Goal: Entertainment & Leisure: Consume media (video, audio)

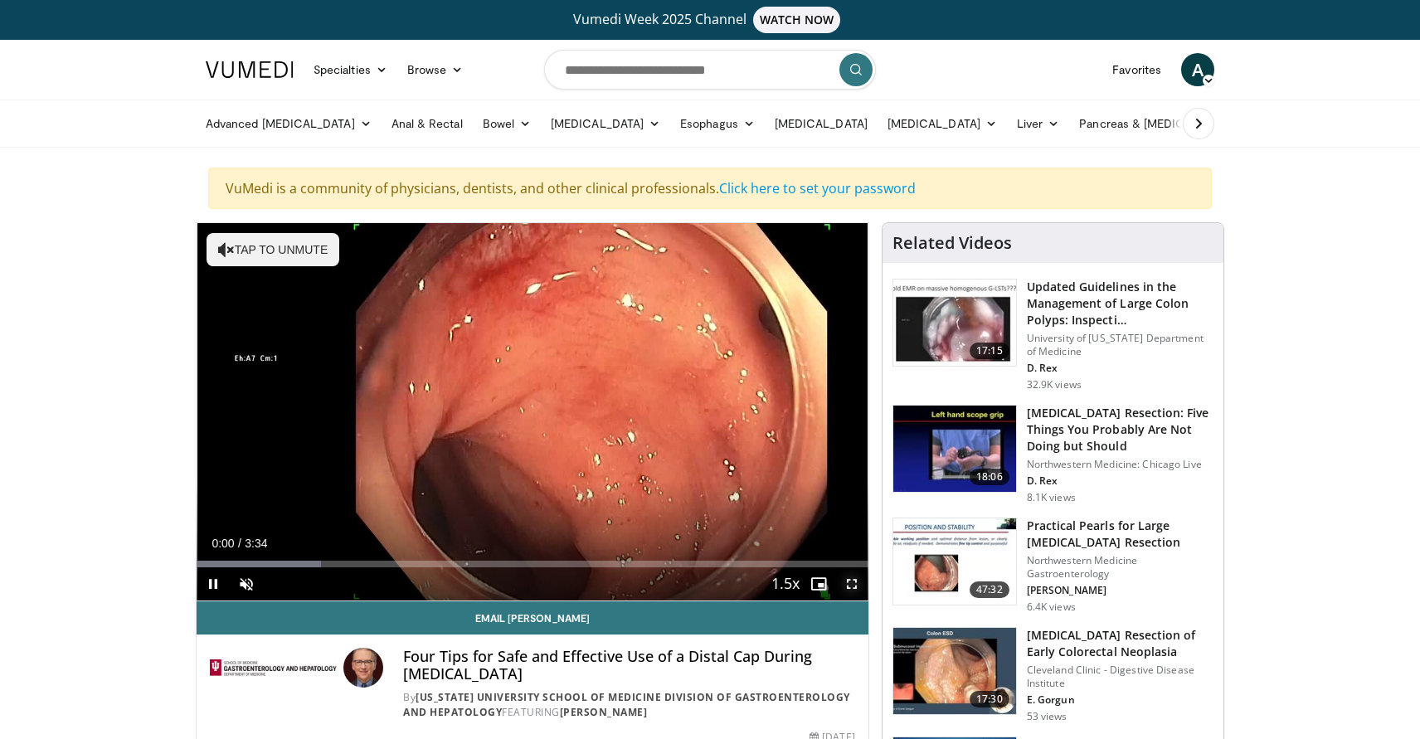
click at [857, 580] on span "Video Player" at bounding box center [851, 583] width 33 height 33
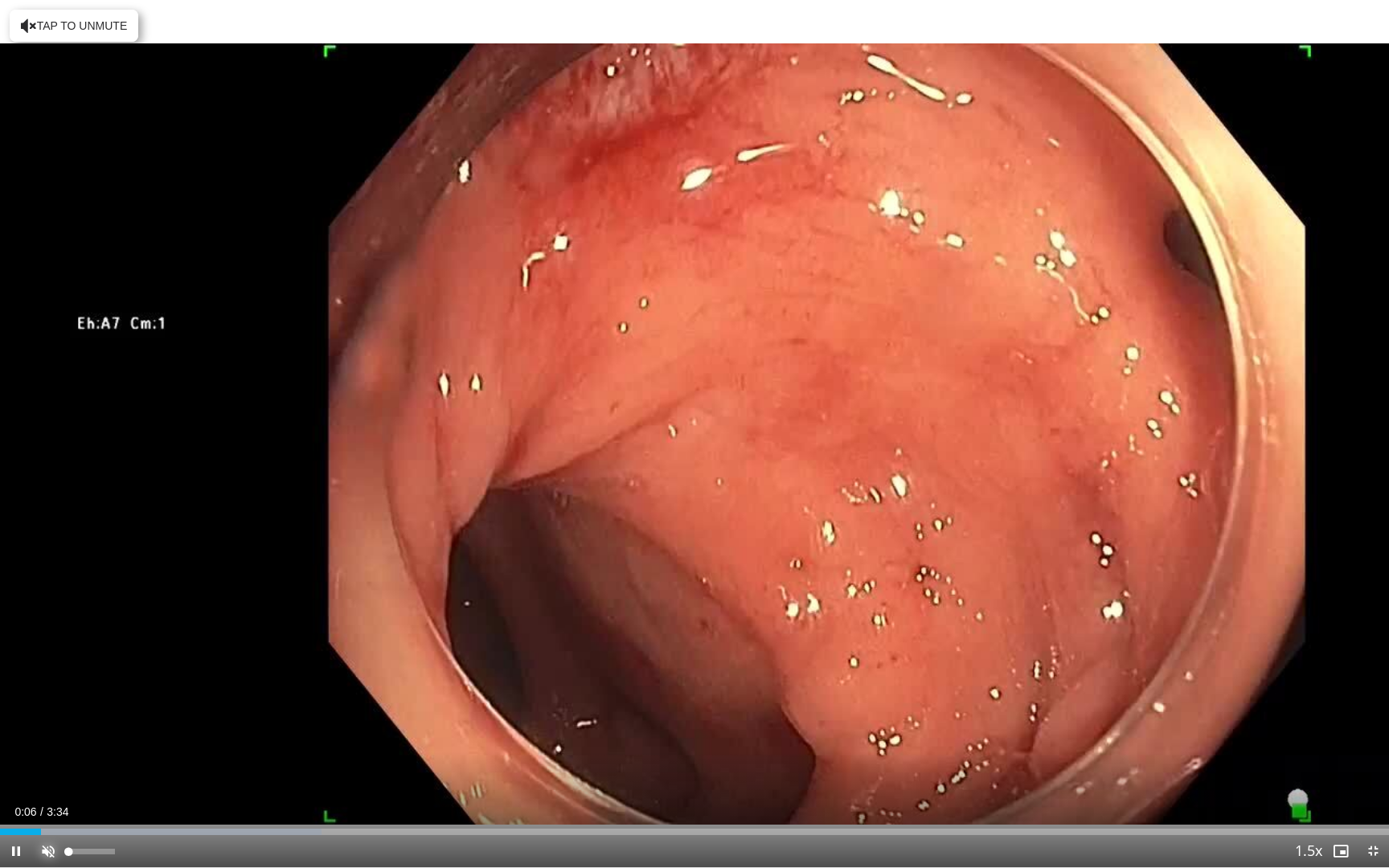
click at [48, 715] on span "Video Player" at bounding box center [47, 851] width 32 height 32
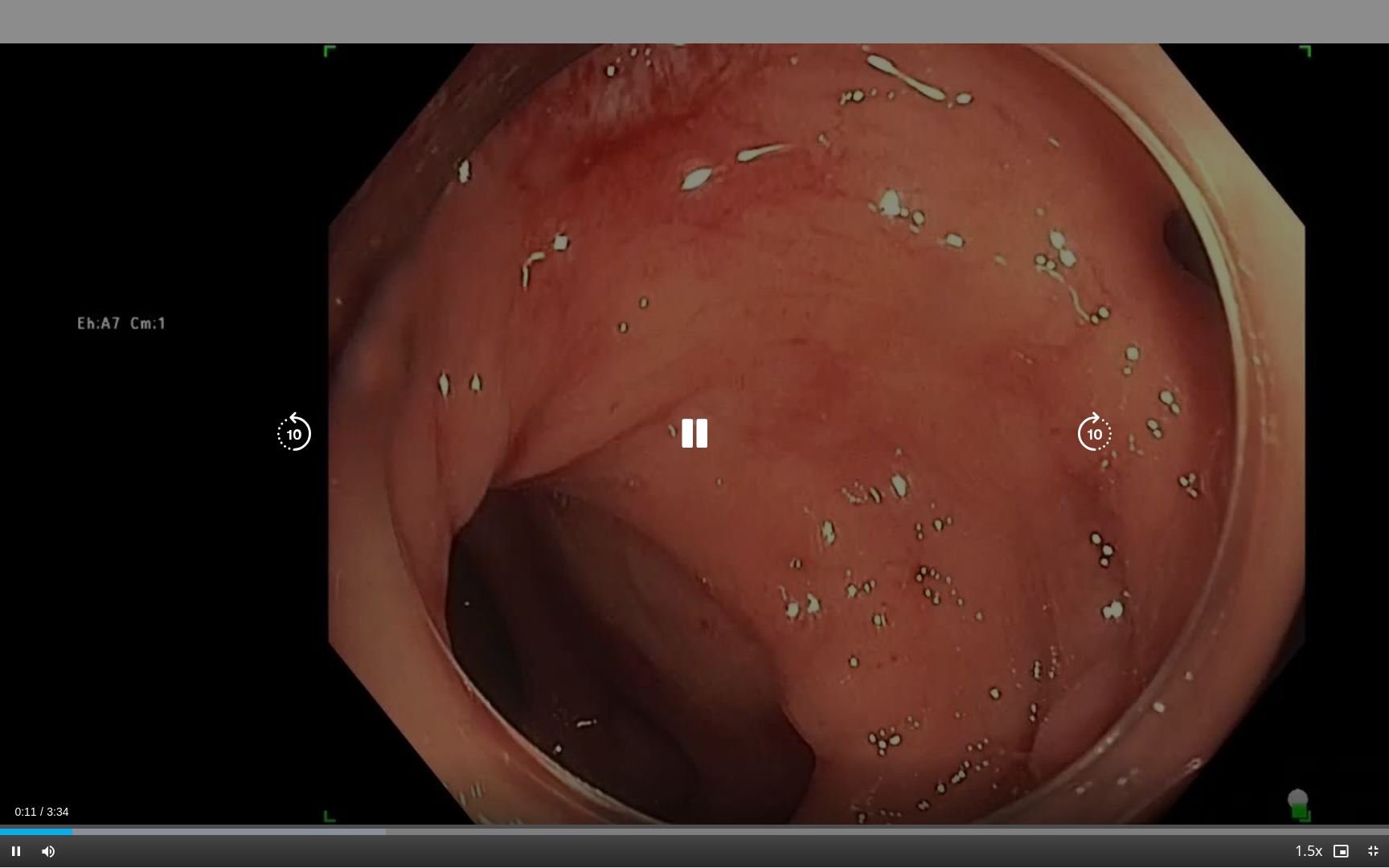
click at [687, 432] on icon "Video Player" at bounding box center [694, 434] width 45 height 45
